Goal: Information Seeking & Learning: Learn about a topic

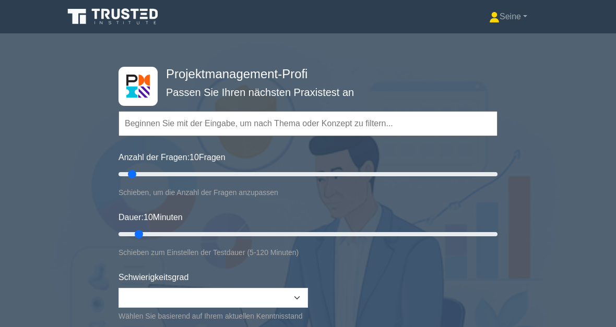
click at [175, 123] on input "text" at bounding box center [308, 123] width 379 height 25
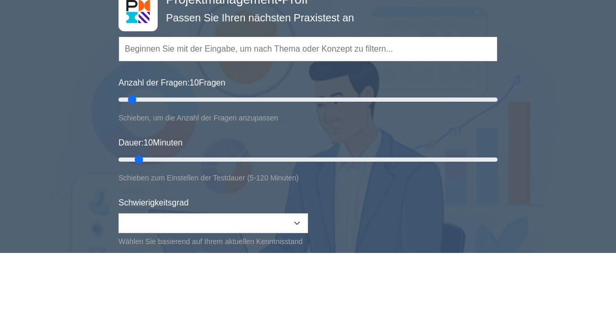
click at [147, 111] on input "text" at bounding box center [308, 123] width 379 height 25
paste input "Risikoanalyse des Projekts"
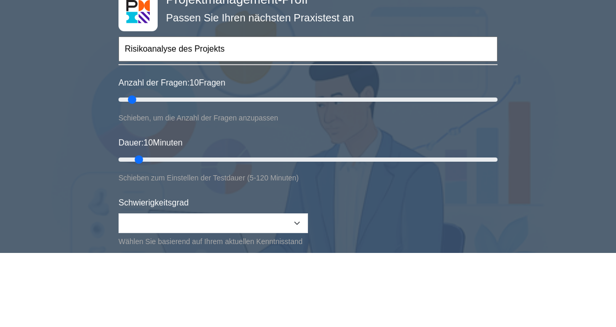
type input "Risikoanalyse des Projekts"
click at [545, 60] on div "Projektmanagement-Profi Passen Sie Ihren nächsten Praxistest an Risikoanalyse d…" at bounding box center [308, 234] width 616 height 385
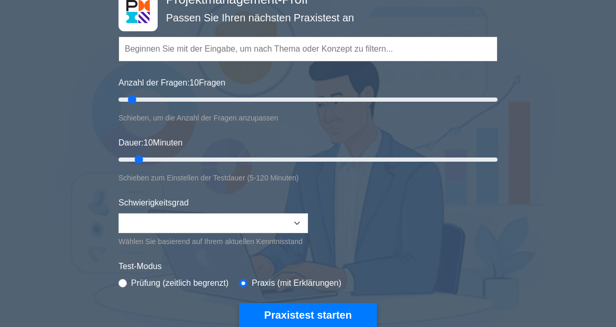
click at [224, 45] on input "text" at bounding box center [308, 49] width 379 height 25
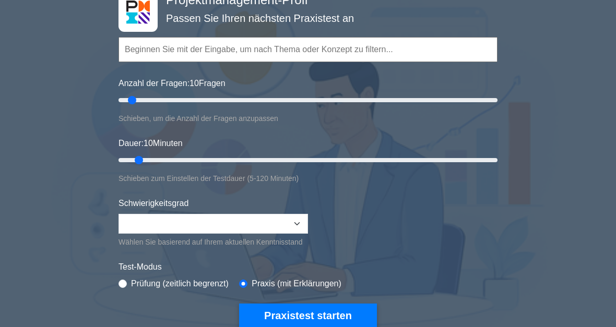
click at [183, 48] on input "text" at bounding box center [308, 49] width 379 height 25
paste input "Risikoanalyse des Projekts"
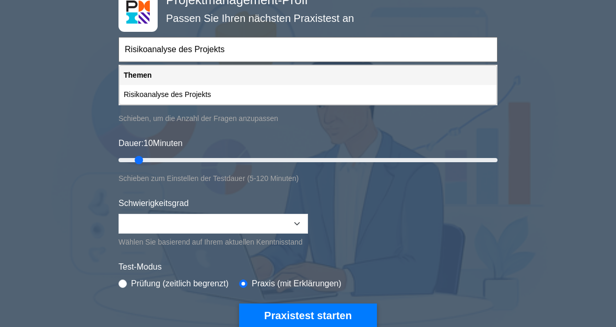
type input "Risikoanalyse des Projekts"
click at [204, 95] on div "Risikoanalyse des Projekts" at bounding box center [308, 94] width 377 height 19
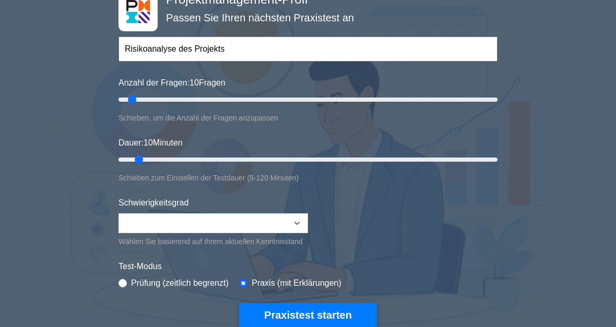
click at [313, 325] on button "Praxistest starten" at bounding box center [308, 316] width 138 height 24
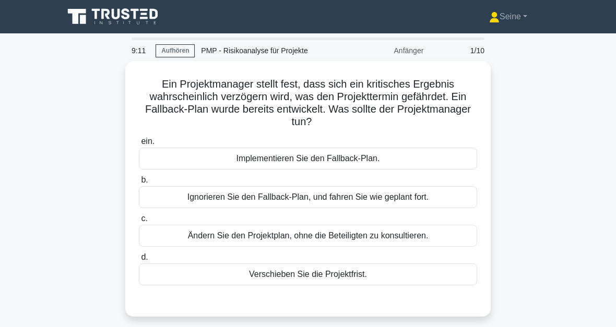
click at [333, 157] on div "Implementieren Sie den Fallback-Plan." at bounding box center [308, 159] width 338 height 22
click at [139, 145] on input "ein. Implementieren Sie den Fallback-Plan." at bounding box center [139, 141] width 0 height 7
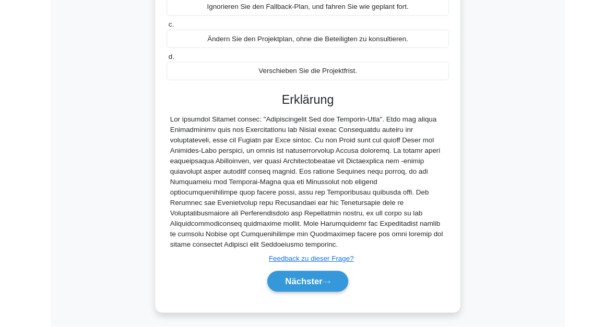
scroll to position [266, 0]
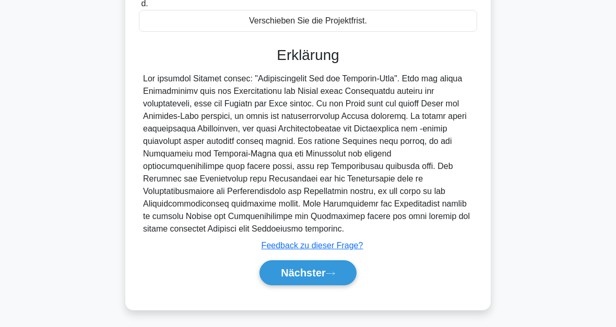
click at [333, 271] on icon at bounding box center [330, 274] width 9 height 6
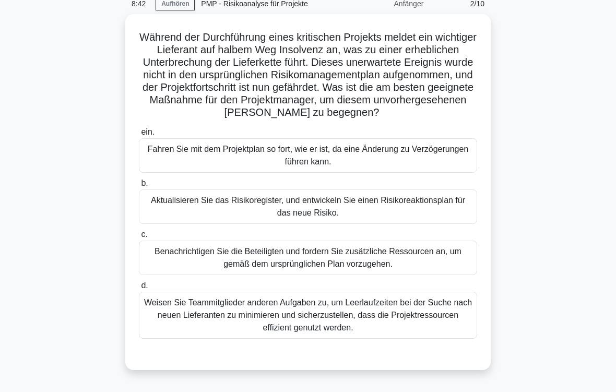
scroll to position [47, 0]
click at [339, 220] on div "Aktualisieren Sie das Risikoregister, und entwickeln Sie einen Risikoreaktionsp…" at bounding box center [308, 207] width 338 height 34
click at [139, 187] on input "b. Aktualisieren Sie das Risikoregister, und entwickeln Sie einen Risikoreaktio…" at bounding box center [139, 183] width 0 height 7
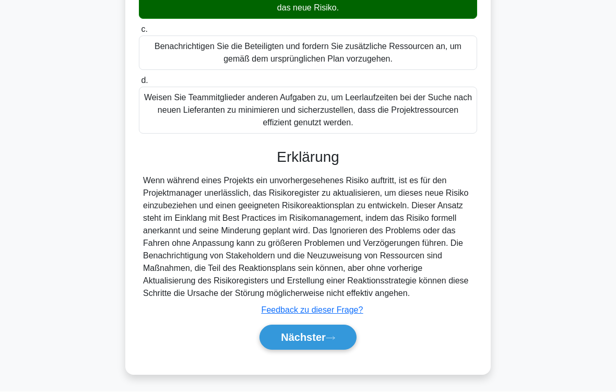
scroll to position [289, 0]
click at [326, 327] on font "Nächster" at bounding box center [303, 337] width 45 height 11
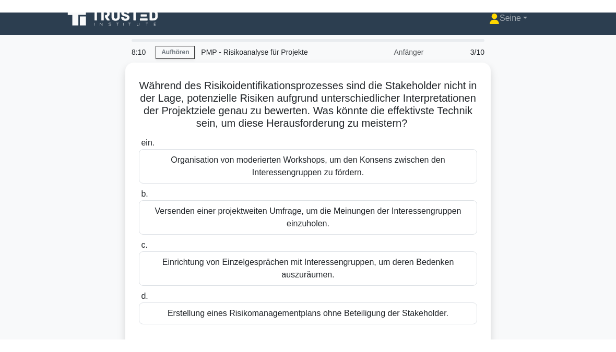
scroll to position [11, 0]
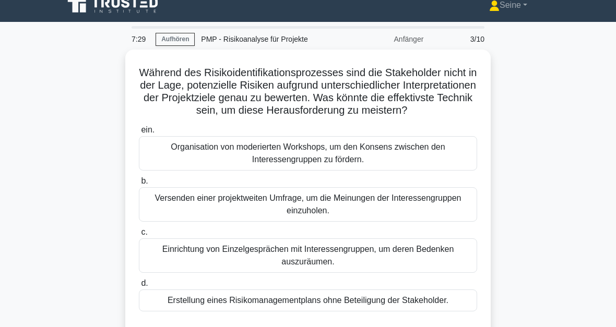
click at [340, 171] on div "Organisation von moderierten Workshops, um den Konsens zwischen den Interesseng…" at bounding box center [308, 153] width 338 height 34
click at [139, 134] on input "ein. Organisation von moderierten Workshops, um den Konsens zwischen den Intere…" at bounding box center [139, 130] width 0 height 7
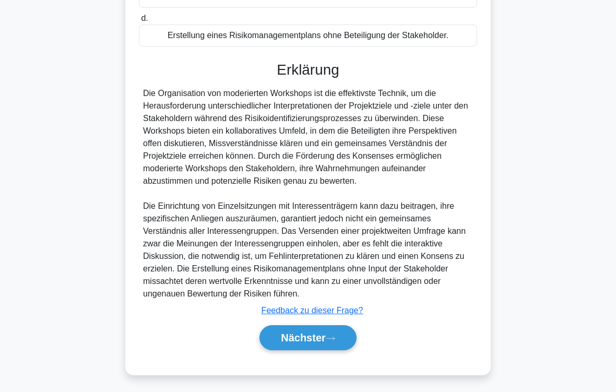
scroll to position [314, 0]
click at [327, 327] on icon at bounding box center [330, 339] width 9 height 6
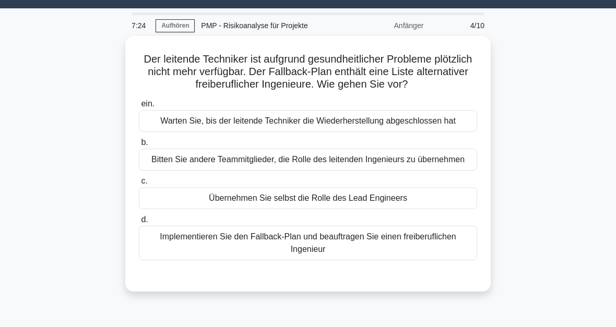
scroll to position [25, 0]
click at [344, 261] on div "Implementieren Sie den Fallback-Plan und beauftragen Sie einen freiberuflichen …" at bounding box center [308, 243] width 338 height 34
click at [139, 223] on input "d. Implementieren Sie den Fallback-Plan und beauftragen Sie einen freiberuflich…" at bounding box center [139, 220] width 0 height 7
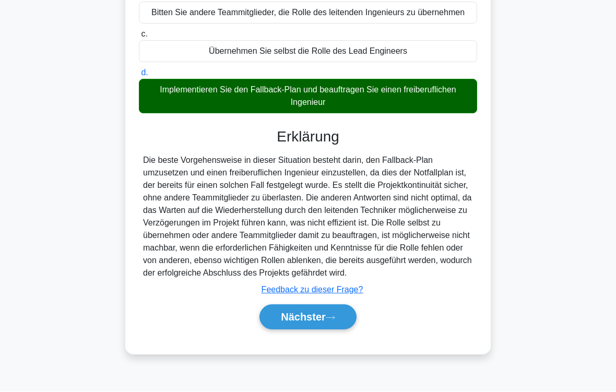
scroll to position [214, 0]
click at [325, 323] on font "Nächster" at bounding box center [303, 317] width 45 height 11
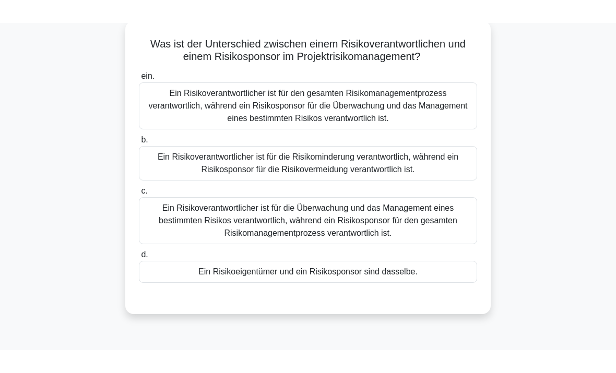
scroll to position [61, 0]
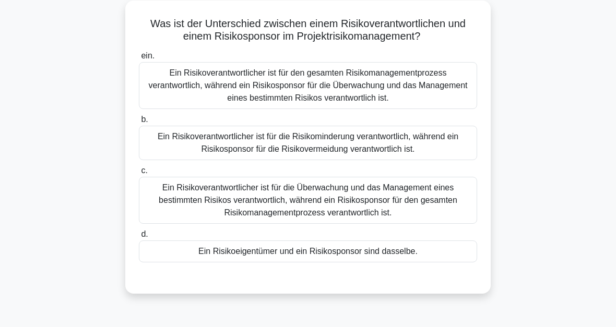
click at [392, 198] on div "Ein Risikoverantwortlicher ist für die Überwachung und das Management eines bes…" at bounding box center [308, 200] width 338 height 47
click at [139, 174] on input "c. Ein Risikoverantwortlicher ist für die Überwachung und das Management eines …" at bounding box center [139, 171] width 0 height 7
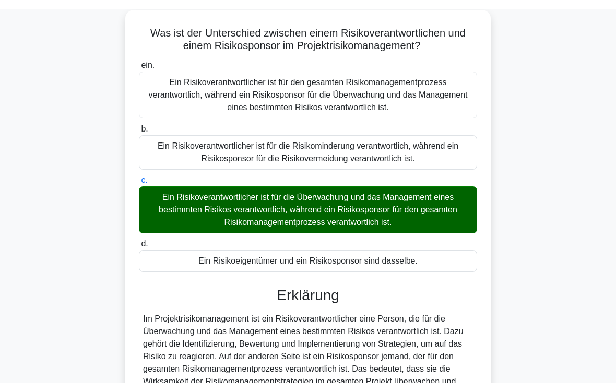
scroll to position [202, 0]
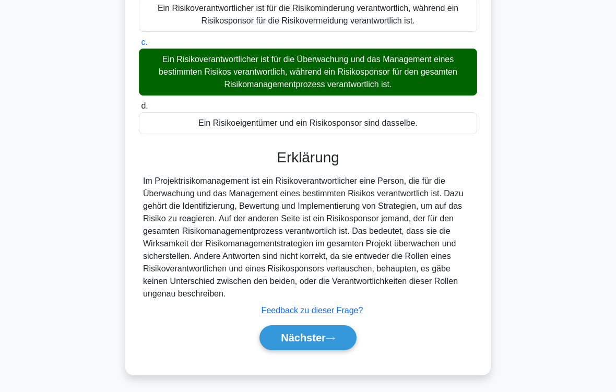
click at [311, 327] on font "Nächster" at bounding box center [303, 337] width 45 height 11
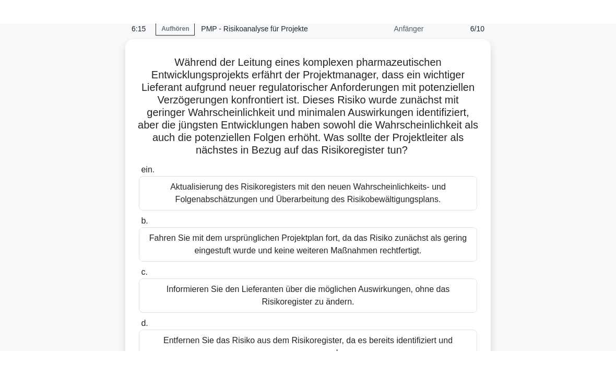
scroll to position [45, 0]
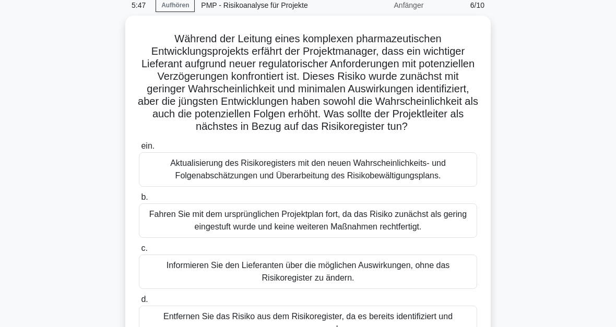
click at [352, 187] on div "Aktualisierung des Risikoregisters mit den neuen Wahrscheinlichkeits- und Folge…" at bounding box center [308, 169] width 338 height 34
click at [139, 150] on input "ein. Aktualisierung des Risikoregisters mit den neuen Wahrscheinlichkeits- und …" at bounding box center [139, 146] width 0 height 7
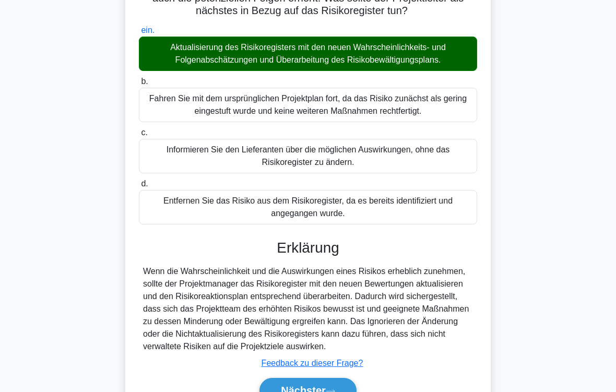
scroll to position [239, 0]
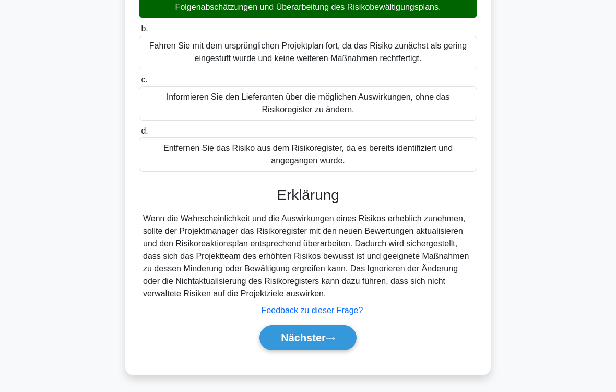
click at [342, 327] on button "Nächster" at bounding box center [307, 337] width 97 height 25
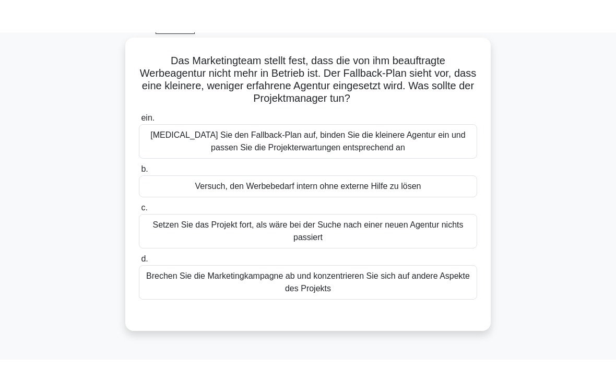
scroll to position [56, 0]
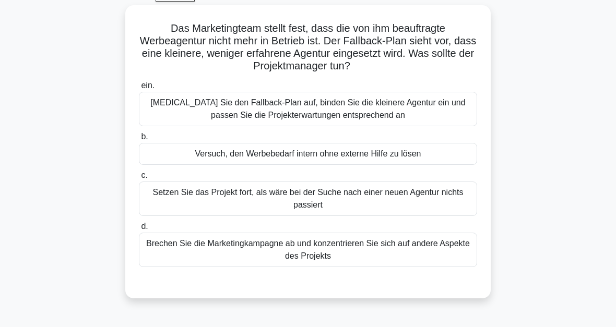
click at [333, 114] on div "Rufen Sie den Fallback-Plan auf, binden Sie die kleinere Agentur ein und passen…" at bounding box center [308, 109] width 338 height 34
click at [139, 89] on input "ein. Rufen Sie den Fallback-Plan auf, binden Sie die kleinere Agentur ein und p…" at bounding box center [139, 85] width 0 height 7
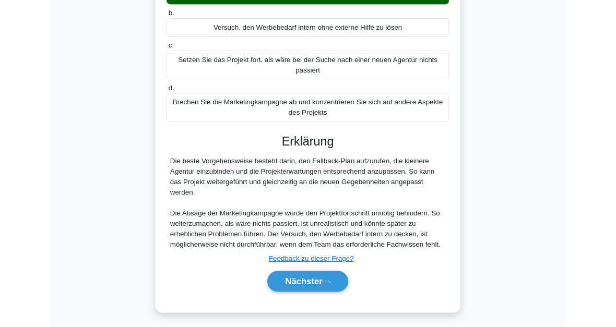
scroll to position [254, 0]
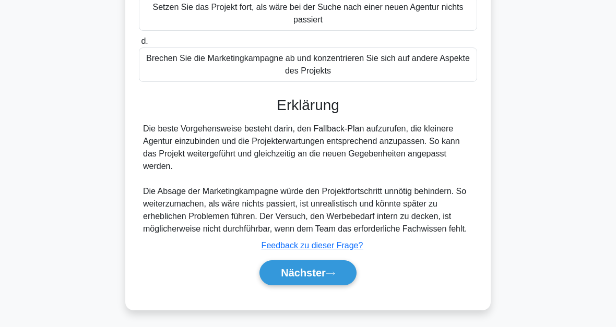
click at [326, 269] on font "Nächster" at bounding box center [303, 272] width 45 height 11
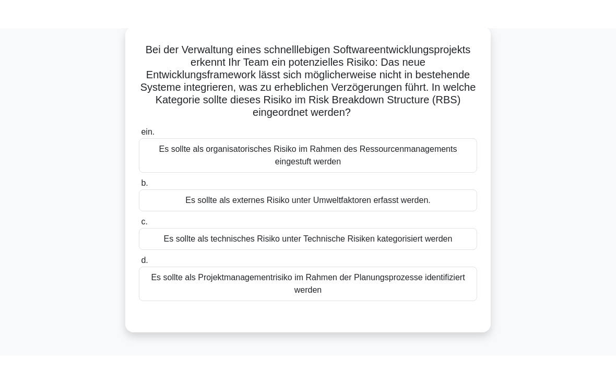
scroll to position [63, 0]
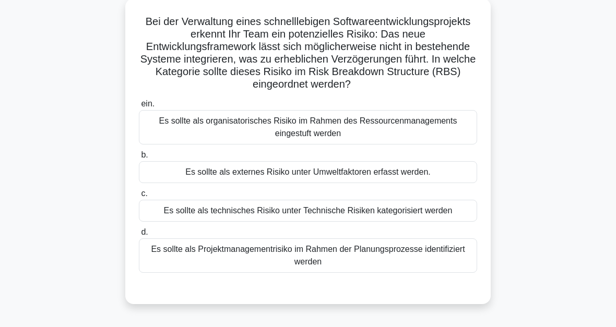
click at [365, 222] on div "Es sollte als technisches Risiko unter Technische Risiken kategorisiert werden" at bounding box center [308, 211] width 338 height 22
click at [139, 197] on input "c. Es sollte als technisches Risiko unter Technische Risiken kategorisiert werd…" at bounding box center [139, 194] width 0 height 7
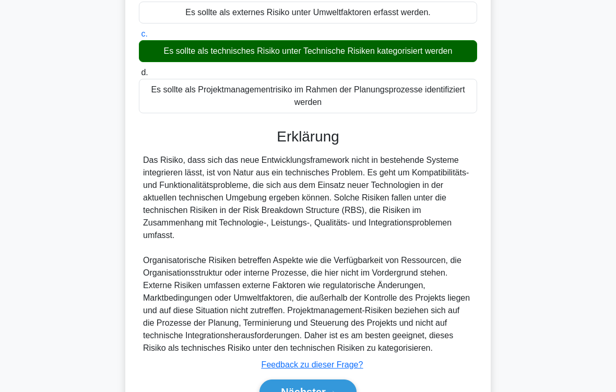
scroll to position [302, 0]
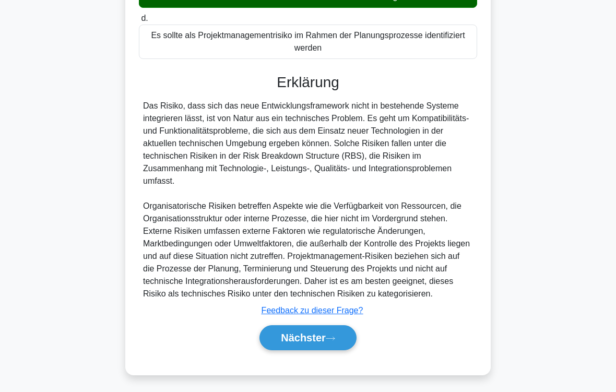
click at [332, 327] on icon at bounding box center [330, 339] width 9 height 6
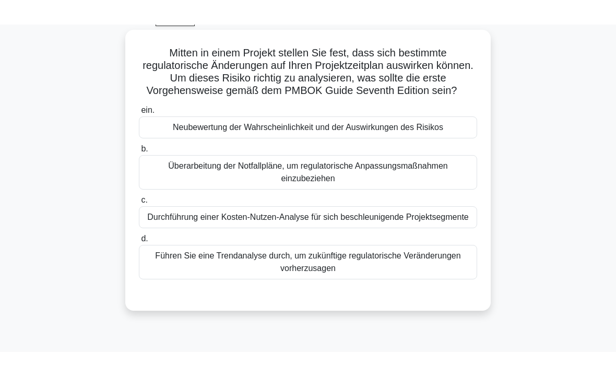
scroll to position [56, 0]
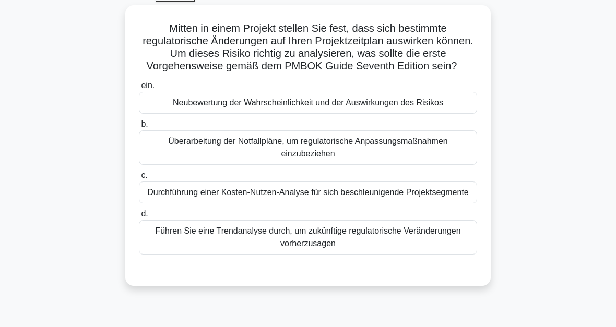
click at [364, 114] on div "Neubewertung der Wahrscheinlichkeit und der Auswirkungen des Risikos" at bounding box center [308, 103] width 338 height 22
click at [139, 89] on input "ein. Neubewertung der Wahrscheinlichkeit und der Auswirkungen des Risikos" at bounding box center [139, 85] width 0 height 7
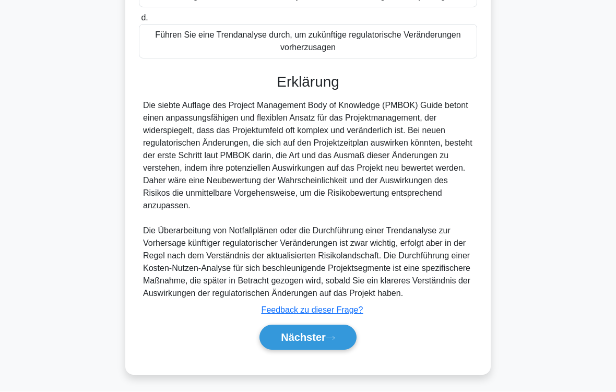
scroll to position [314, 0]
click at [342, 327] on button "Nächster" at bounding box center [307, 337] width 97 height 25
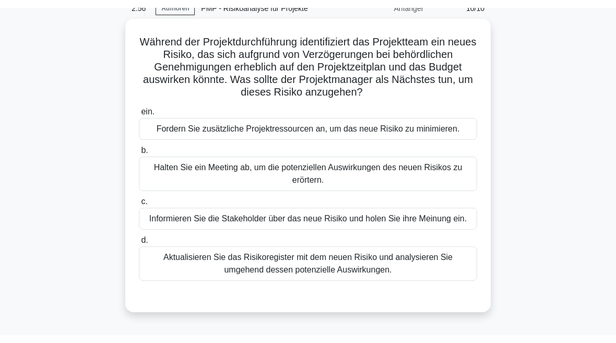
scroll to position [50, 0]
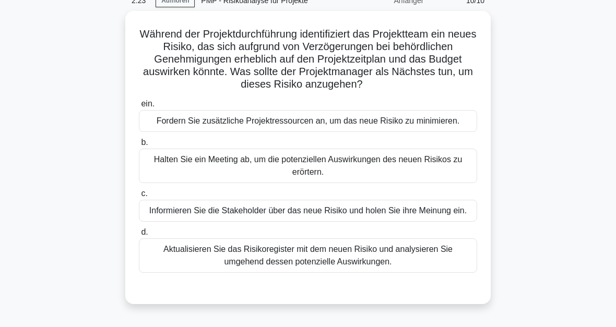
click at [356, 273] on div "Aktualisieren Sie das Risikoregister mit dem neuen Risiko und analysieren Sie u…" at bounding box center [308, 256] width 338 height 34
click at [139, 236] on input "d. Aktualisieren Sie das Risikoregister mit dem neuen Risiko und analysieren Si…" at bounding box center [139, 232] width 0 height 7
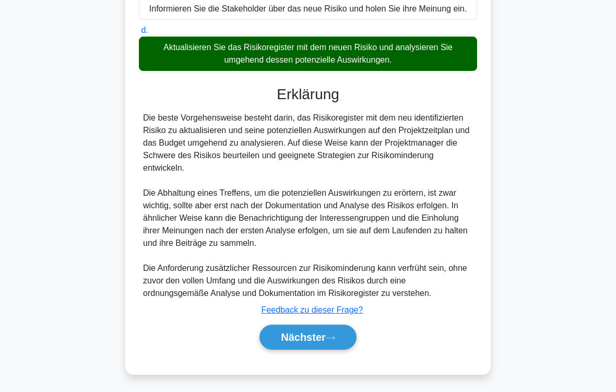
scroll to position [314, 0]
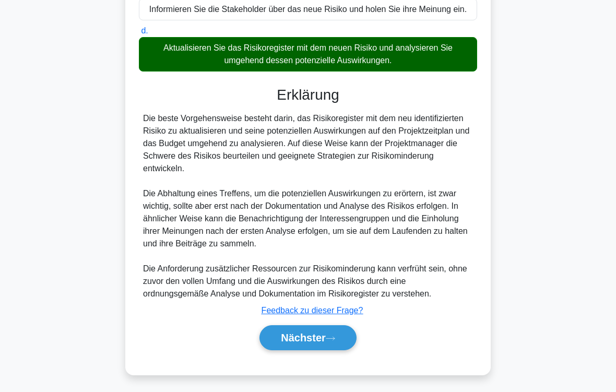
click at [325, 327] on font "Nächster" at bounding box center [303, 337] width 45 height 11
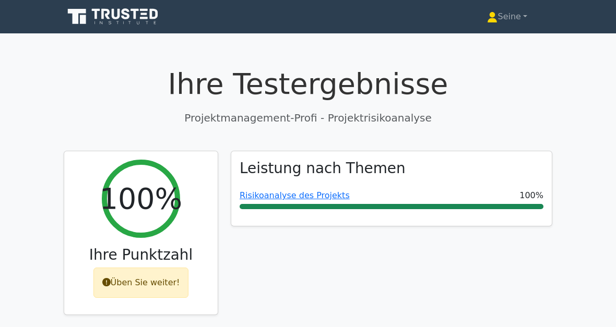
click at [551, 268] on div "Leistung nach Themen Risikoanalyse des Projekts 100%" at bounding box center [391, 239] width 334 height 177
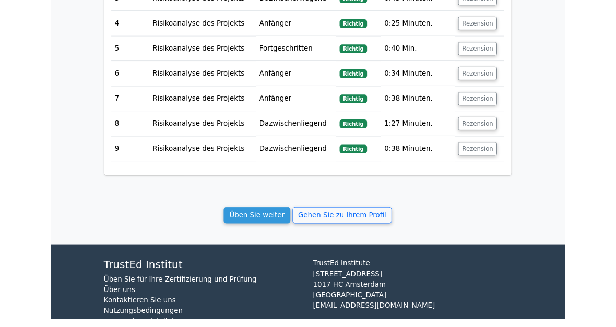
scroll to position [1186, 0]
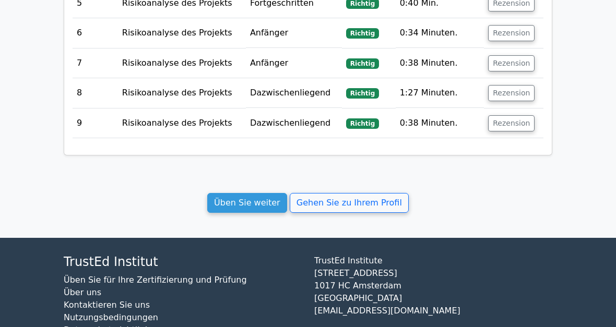
click at [270, 193] on link "Üben Sie weiter" at bounding box center [247, 203] width 80 height 20
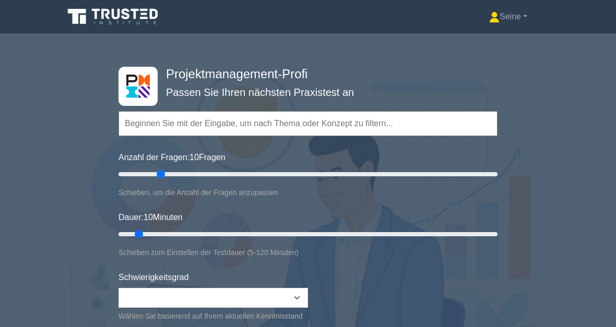
click at [163, 178] on input "Anzahl der Fragen: 10 Fragen" at bounding box center [308, 174] width 379 height 13
click at [177, 179] on input "Anzahl der Fragen: 25 Fragen" at bounding box center [308, 174] width 379 height 13
click at [171, 176] on input "Anzahl der Fragen: 35 Fragen" at bounding box center [308, 174] width 379 height 13
type input "25"
click at [162, 173] on input "Anzahl der Fragen: 30 Fragen" at bounding box center [308, 174] width 379 height 13
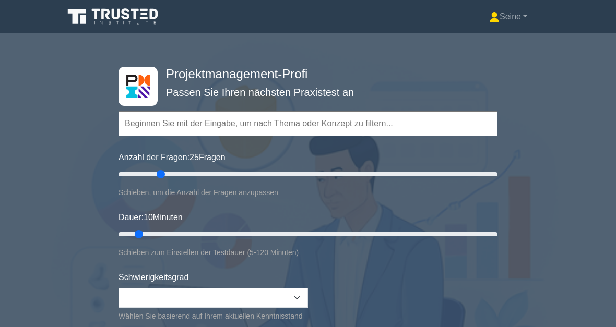
type input "35"
click at [212, 234] on input "Dauer: 10 Minuten" at bounding box center [308, 234] width 379 height 13
click at [133, 174] on input "Anzahl der Fragen: 25 Fragen" at bounding box center [308, 174] width 379 height 13
type input "5"
click at [125, 178] on input "Anzahl der Fragen: 10 Fragen" at bounding box center [308, 174] width 379 height 13
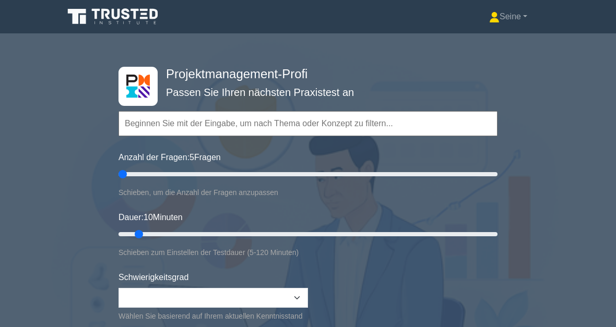
type input "10"
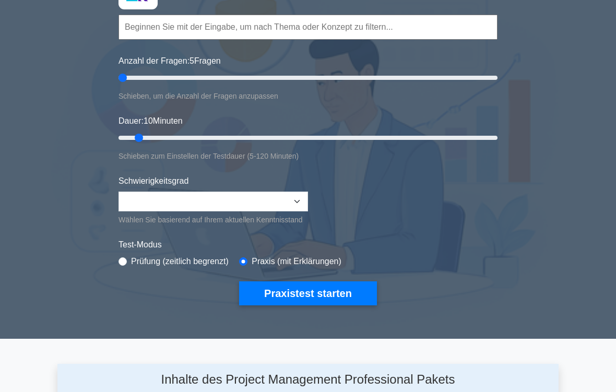
scroll to position [97, 0]
click at [326, 302] on button "Praxistest starten" at bounding box center [308, 293] width 138 height 24
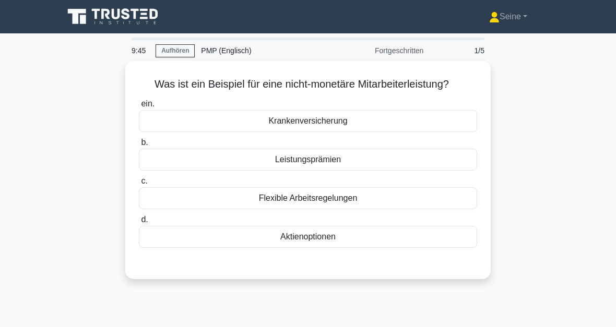
click at [353, 209] on div "Flexible Arbeitsregelungen" at bounding box center [308, 198] width 338 height 22
click at [139, 185] on input "c. Flexible Arbeitsregelungen" at bounding box center [139, 181] width 0 height 7
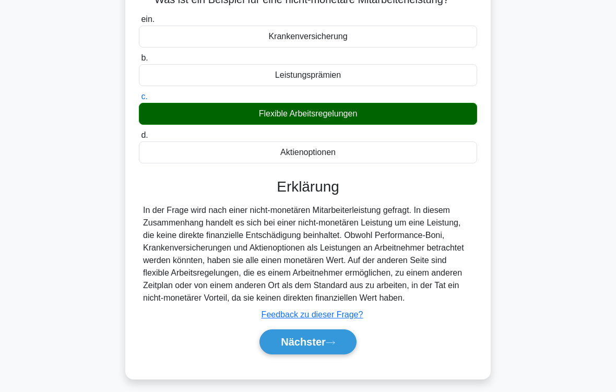
scroll to position [172, 0]
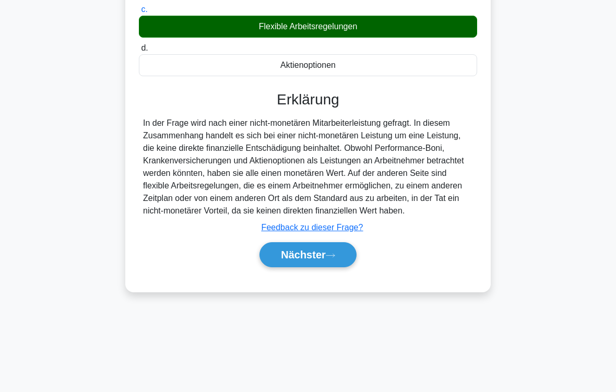
click at [333, 258] on icon at bounding box center [330, 256] width 9 height 6
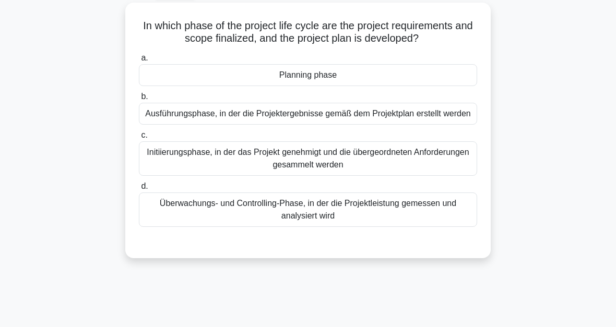
scroll to position [36, 0]
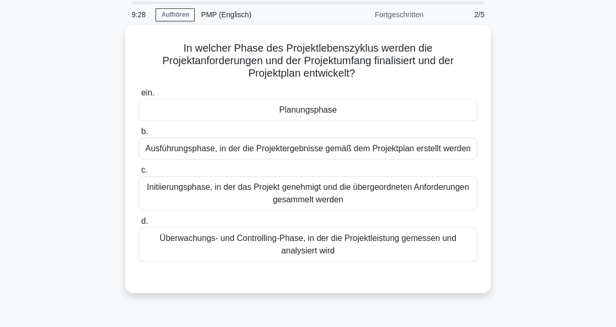
click at [323, 117] on div "Planungsphase" at bounding box center [308, 110] width 338 height 22
click at [139, 97] on input "ein. Planungsphase" at bounding box center [139, 93] width 0 height 7
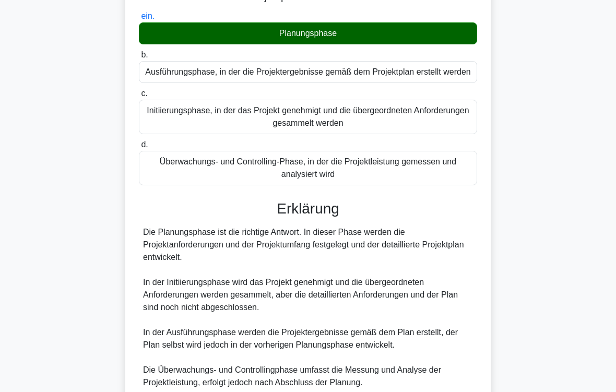
scroll to position [227, 0]
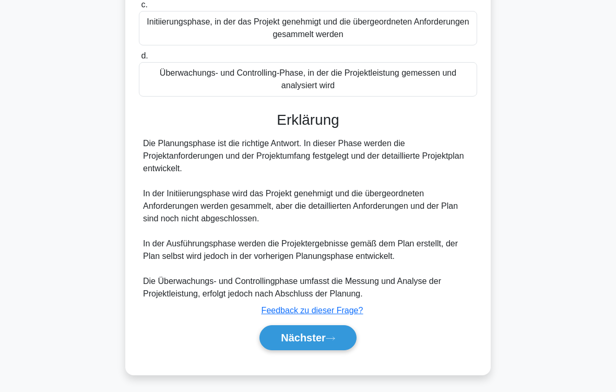
click at [325, 327] on font "Nächster" at bounding box center [303, 337] width 45 height 11
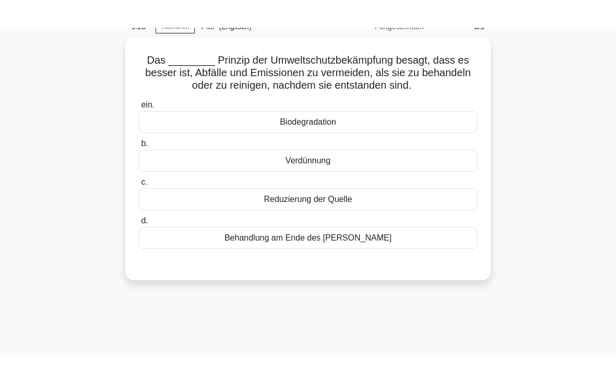
scroll to position [47, 0]
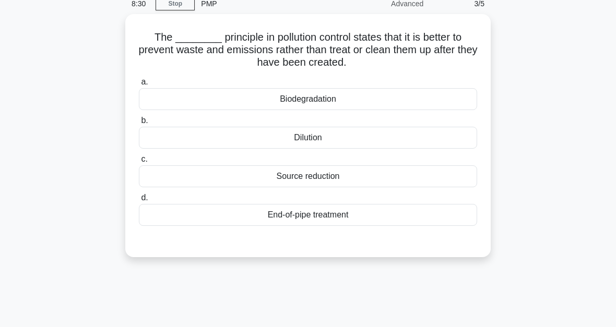
click at [320, 106] on div "Biodegradation" at bounding box center [308, 99] width 338 height 22
click at [139, 86] on input "a. Biodegradation" at bounding box center [139, 82] width 0 height 7
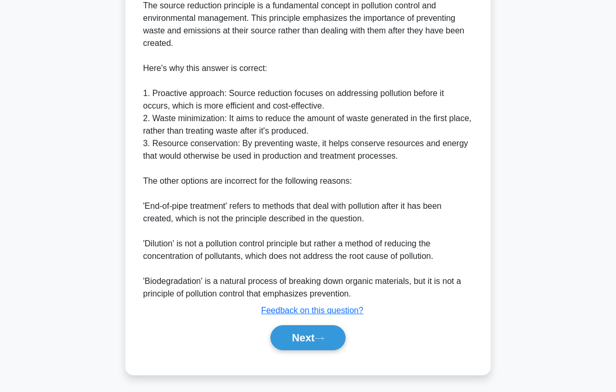
scroll to position [365, 0]
click at [322, 327] on button "Next" at bounding box center [307, 337] width 75 height 25
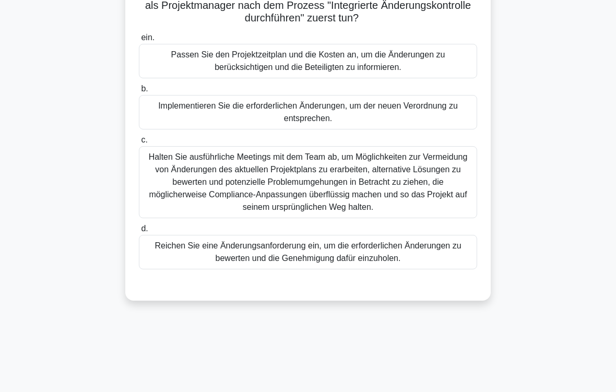
scroll to position [129, 0]
click at [434, 267] on div "Reichen Sie eine Änderungsanforderung ein, um die erforderlichen Änderungen zu …" at bounding box center [308, 251] width 338 height 34
click at [139, 232] on input "d. Reichen Sie eine Änderungsanforderung ein, um die erforderlichen Änderungen …" at bounding box center [139, 228] width 0 height 7
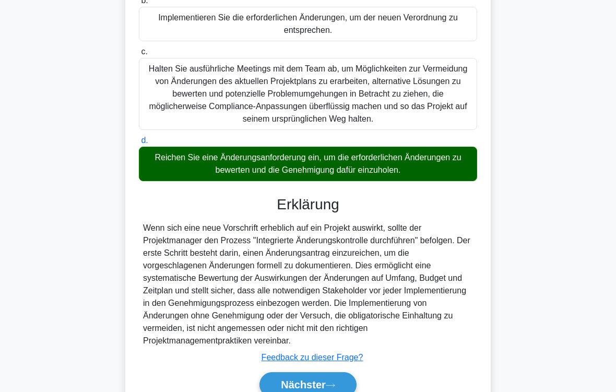
scroll to position [289, 0]
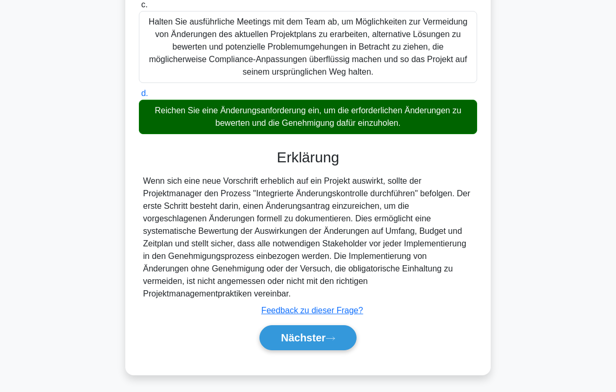
click at [336, 327] on button "Nächster" at bounding box center [307, 337] width 97 height 25
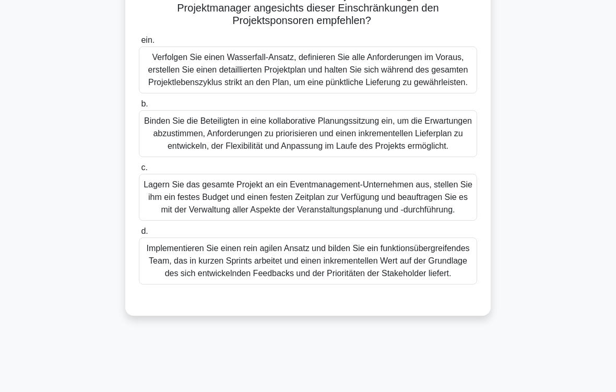
scroll to position [170, 0]
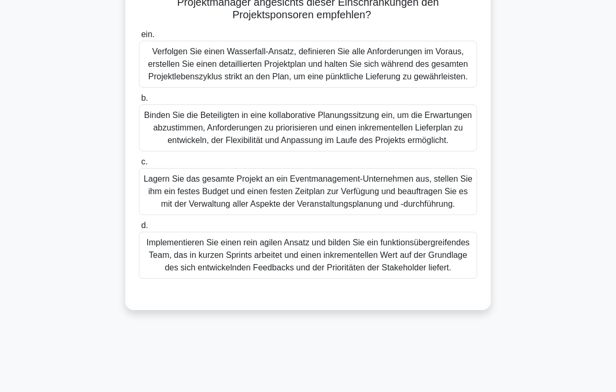
click at [411, 151] on div "Binden Sie die Beteiligten in eine kollaborative Planungssitzung ein, um die Er…" at bounding box center [308, 127] width 338 height 47
click at [139, 102] on input "b. Binden Sie die Beteiligten in eine kollaborative Planungssitzung ein, um die…" at bounding box center [139, 98] width 0 height 7
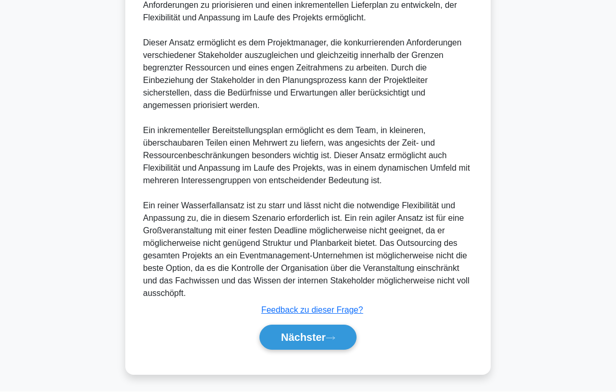
scroll to position [587, 0]
click at [326, 327] on font "Nächster" at bounding box center [303, 337] width 45 height 11
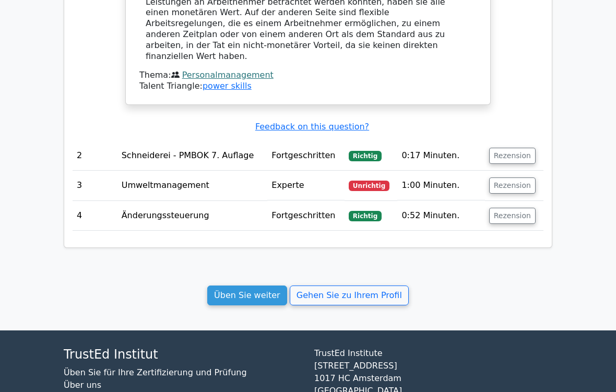
scroll to position [867, 0]
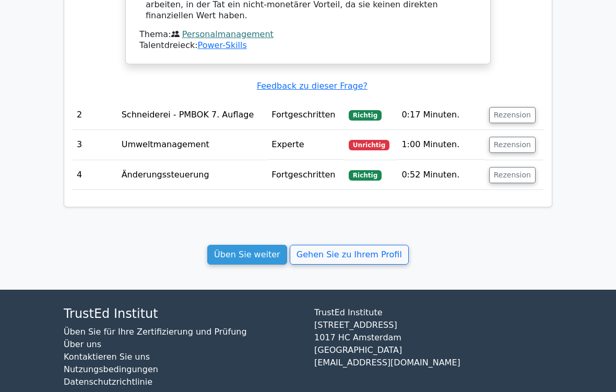
click at [513, 137] on button "Rezension" at bounding box center [512, 145] width 46 height 16
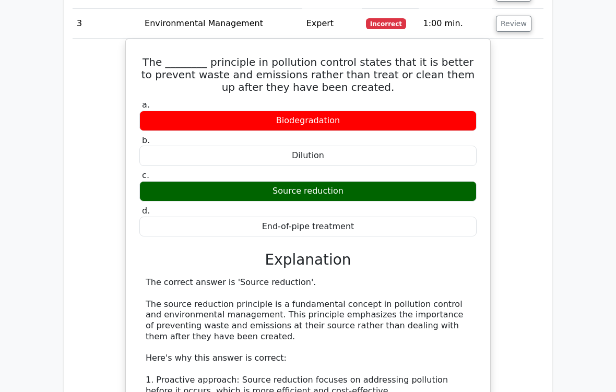
scroll to position [966, 0]
